Goal: Task Accomplishment & Management: Manage account settings

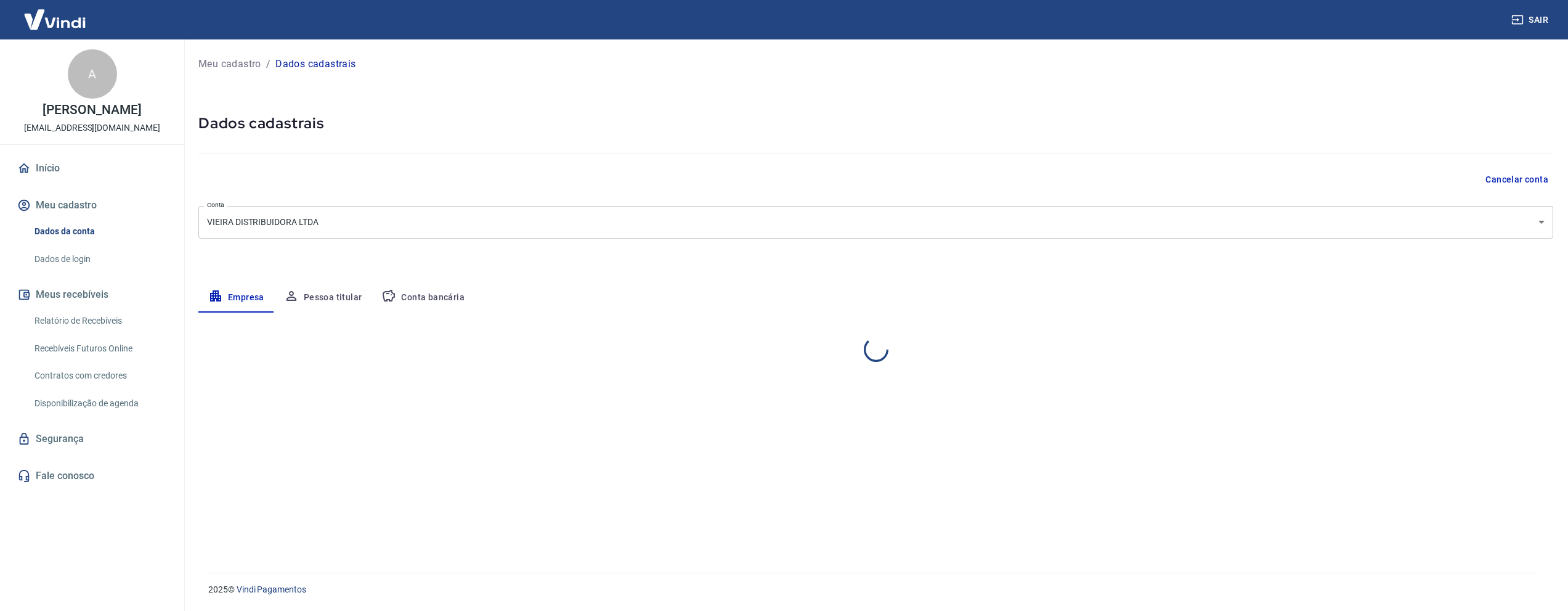
select select "PR"
select select "business"
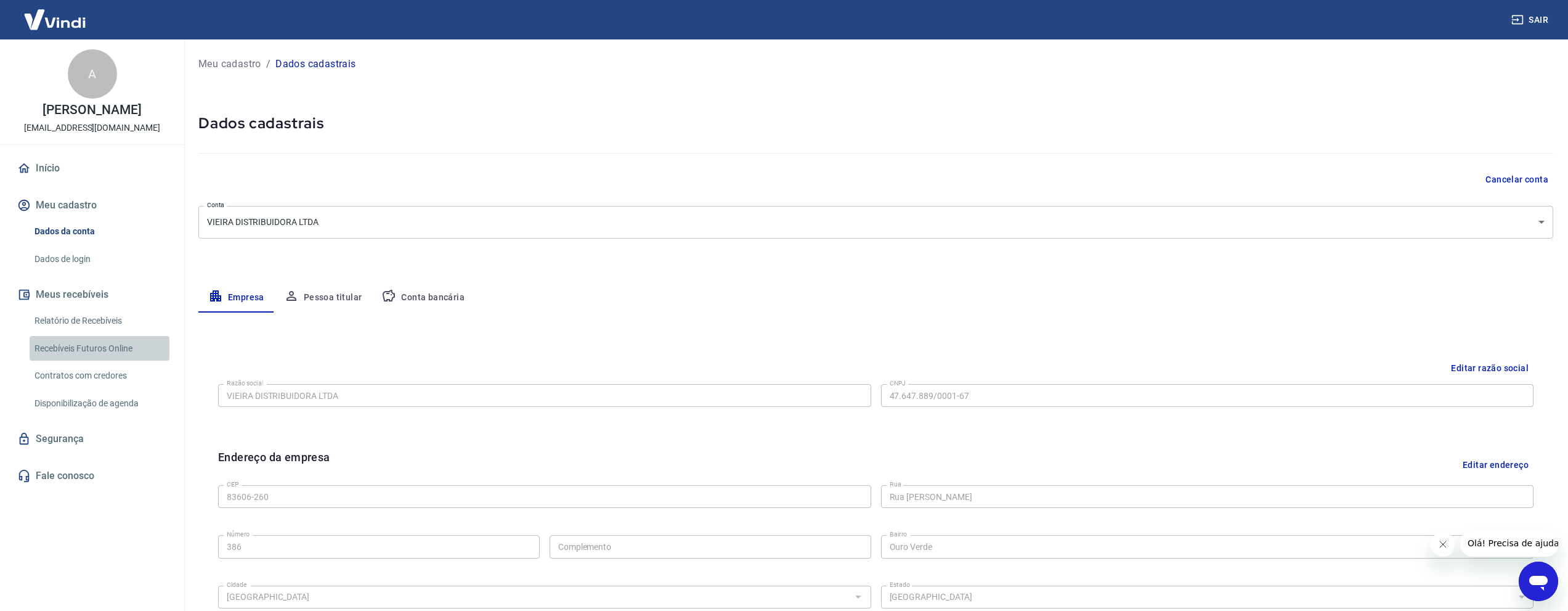
click at [72, 348] on link "Recebíveis Futuros Online" at bounding box center [99, 348] width 140 height 25
